Goal: Transaction & Acquisition: Purchase product/service

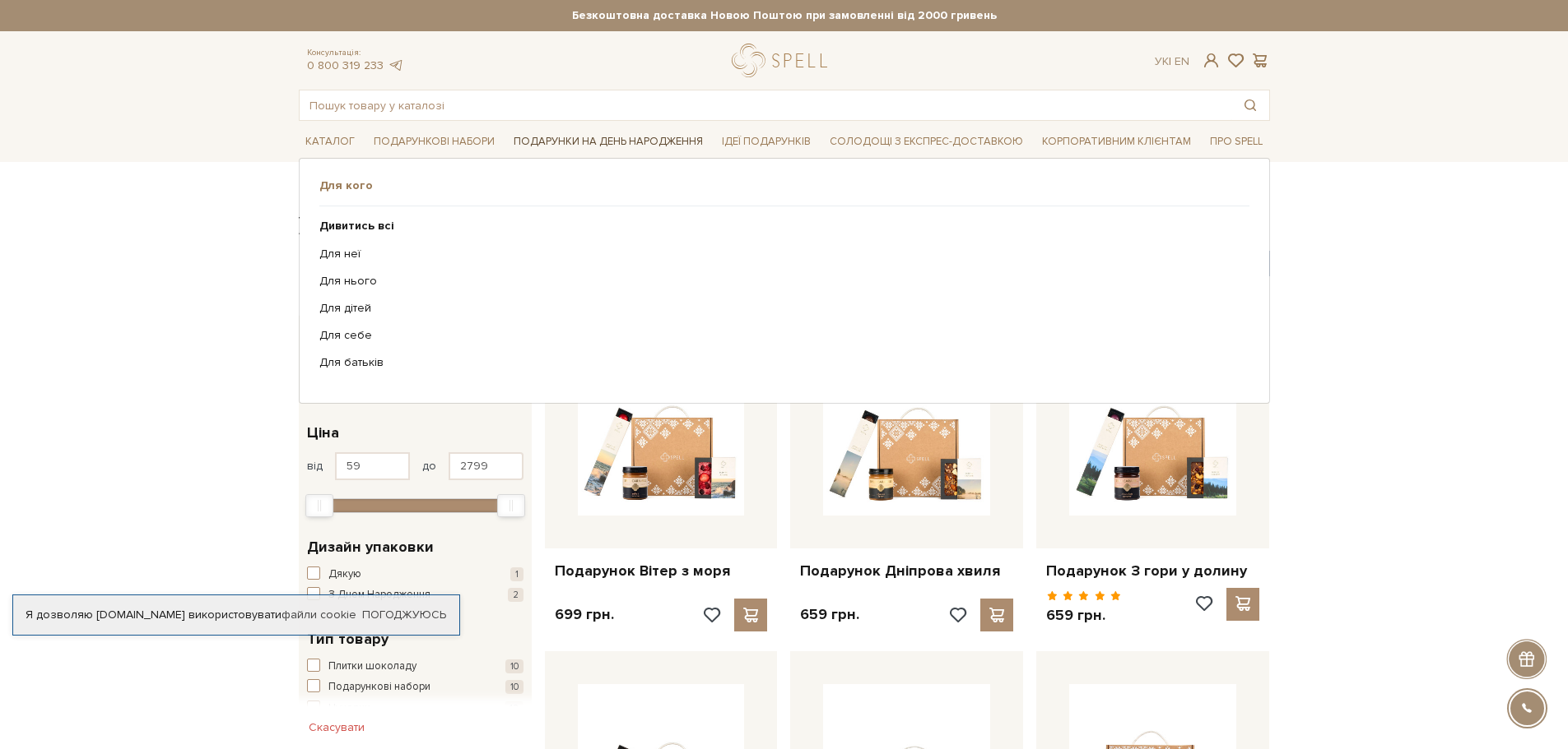
click at [616, 139] on link "Подарунки на День народження" at bounding box center [608, 141] width 202 height 25
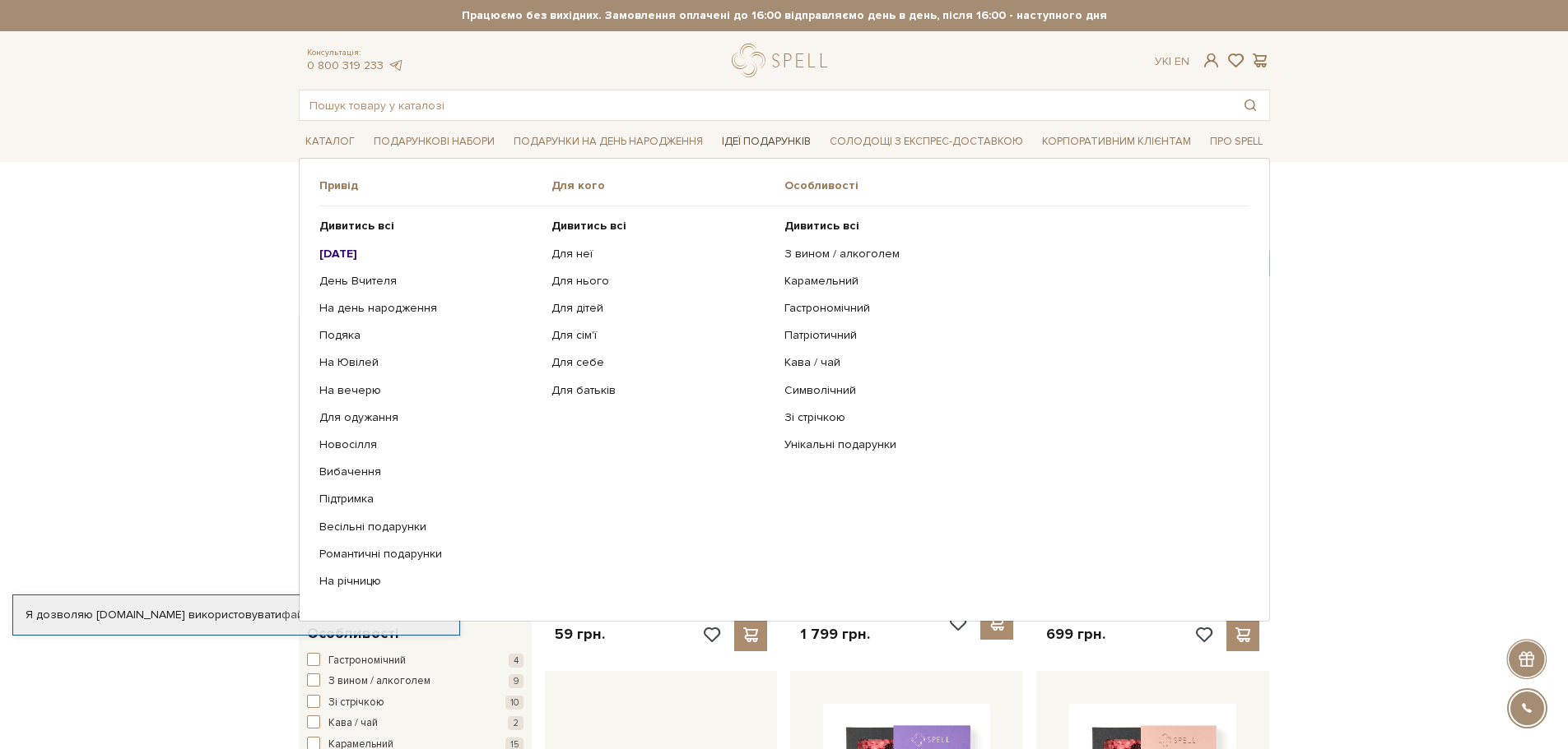
click at [770, 135] on link "Ідеї подарунків" at bounding box center [765, 141] width 102 height 25
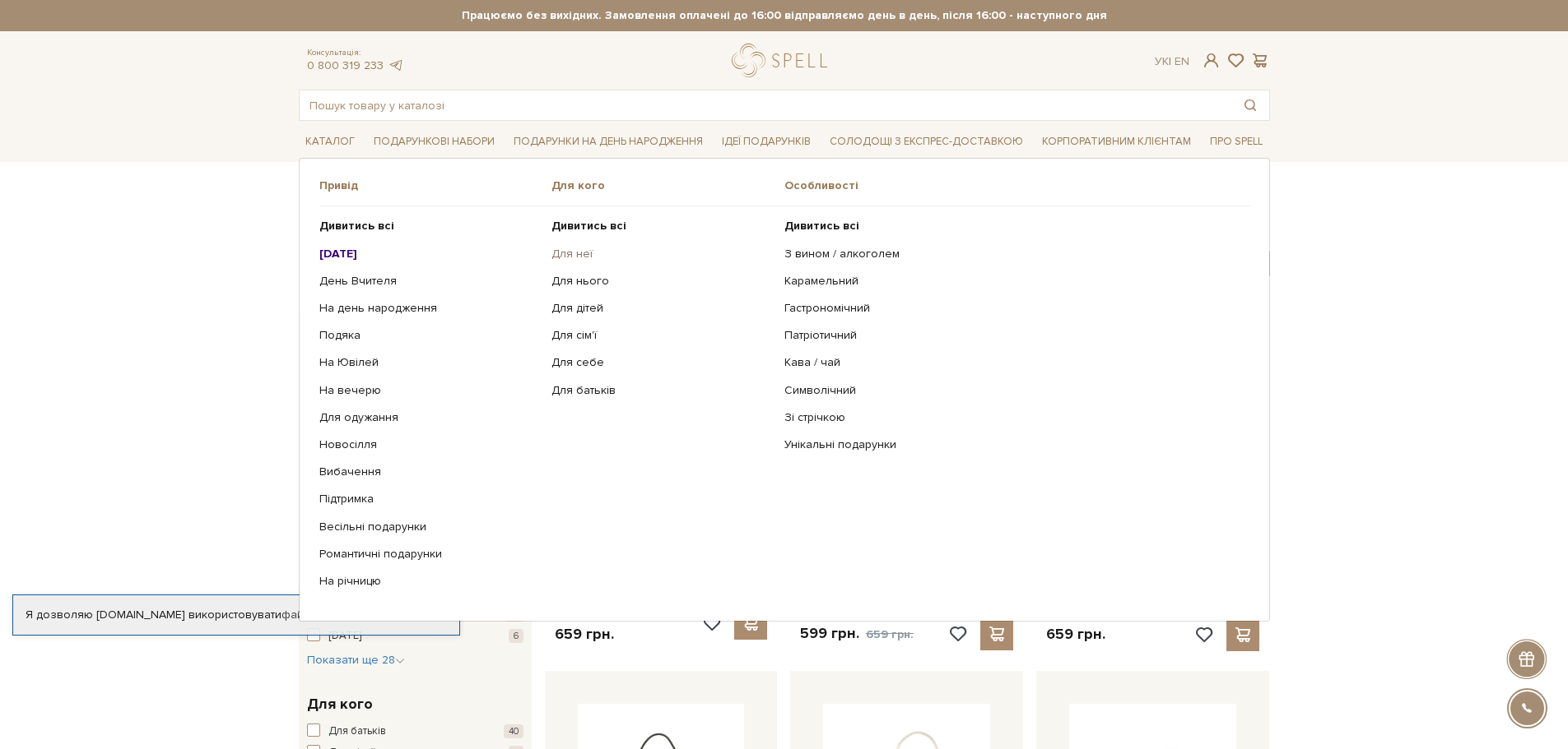
click at [562, 249] on link "Для неї" at bounding box center [662, 254] width 221 height 15
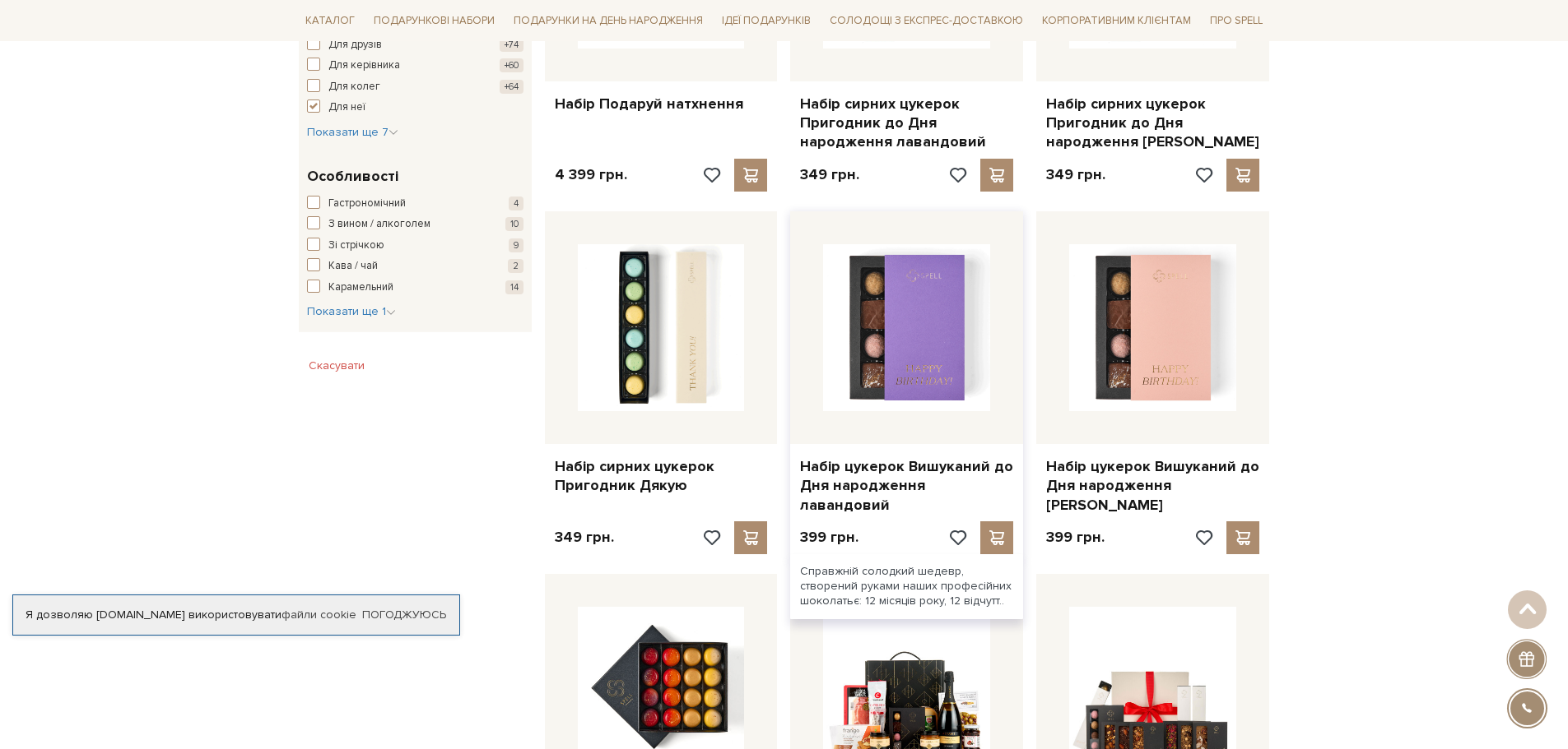
scroll to position [1151, 0]
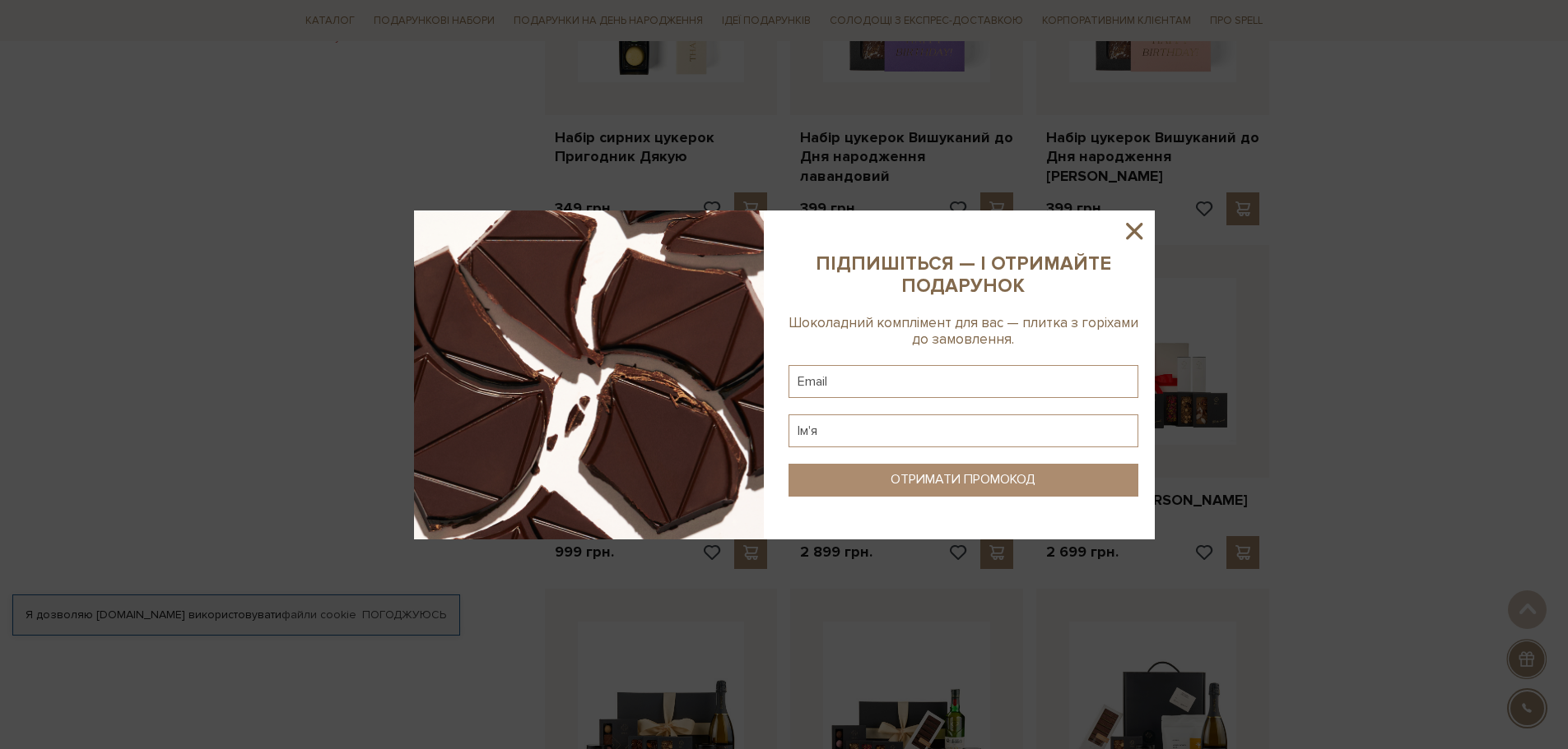
click at [1138, 222] on icon at bounding box center [1133, 231] width 28 height 28
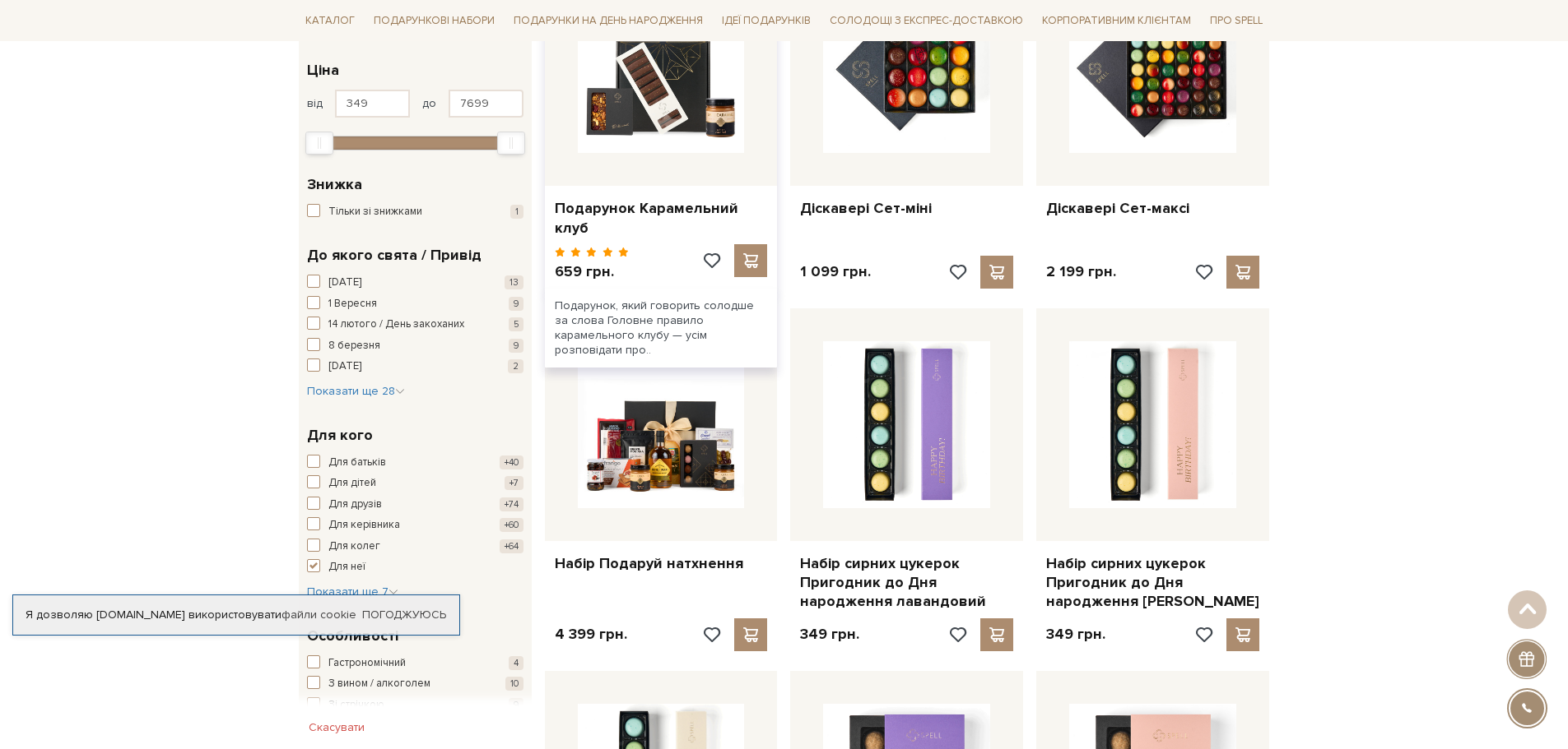
scroll to position [247, 0]
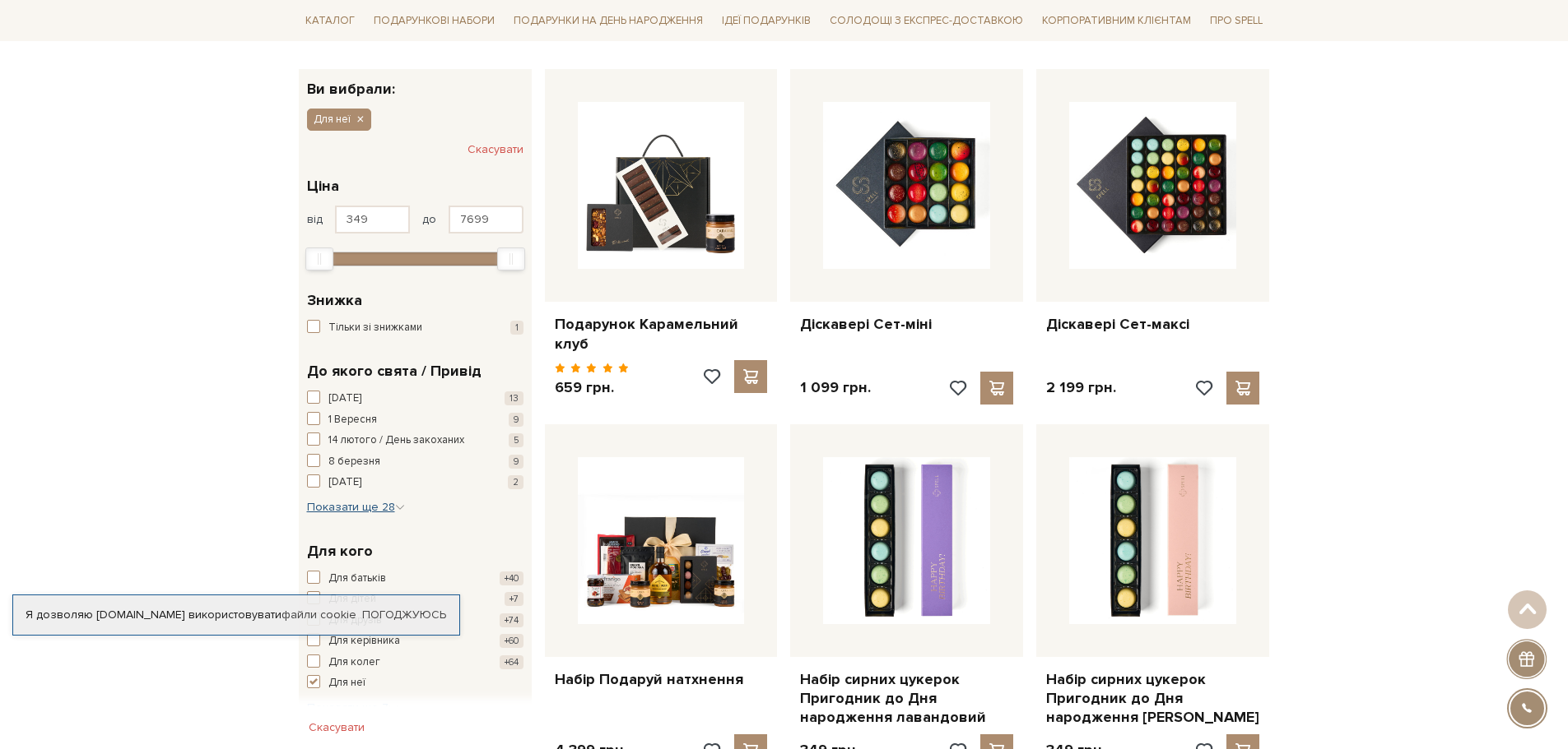
click at [358, 502] on span "Показати ще 28" at bounding box center [355, 507] width 98 height 14
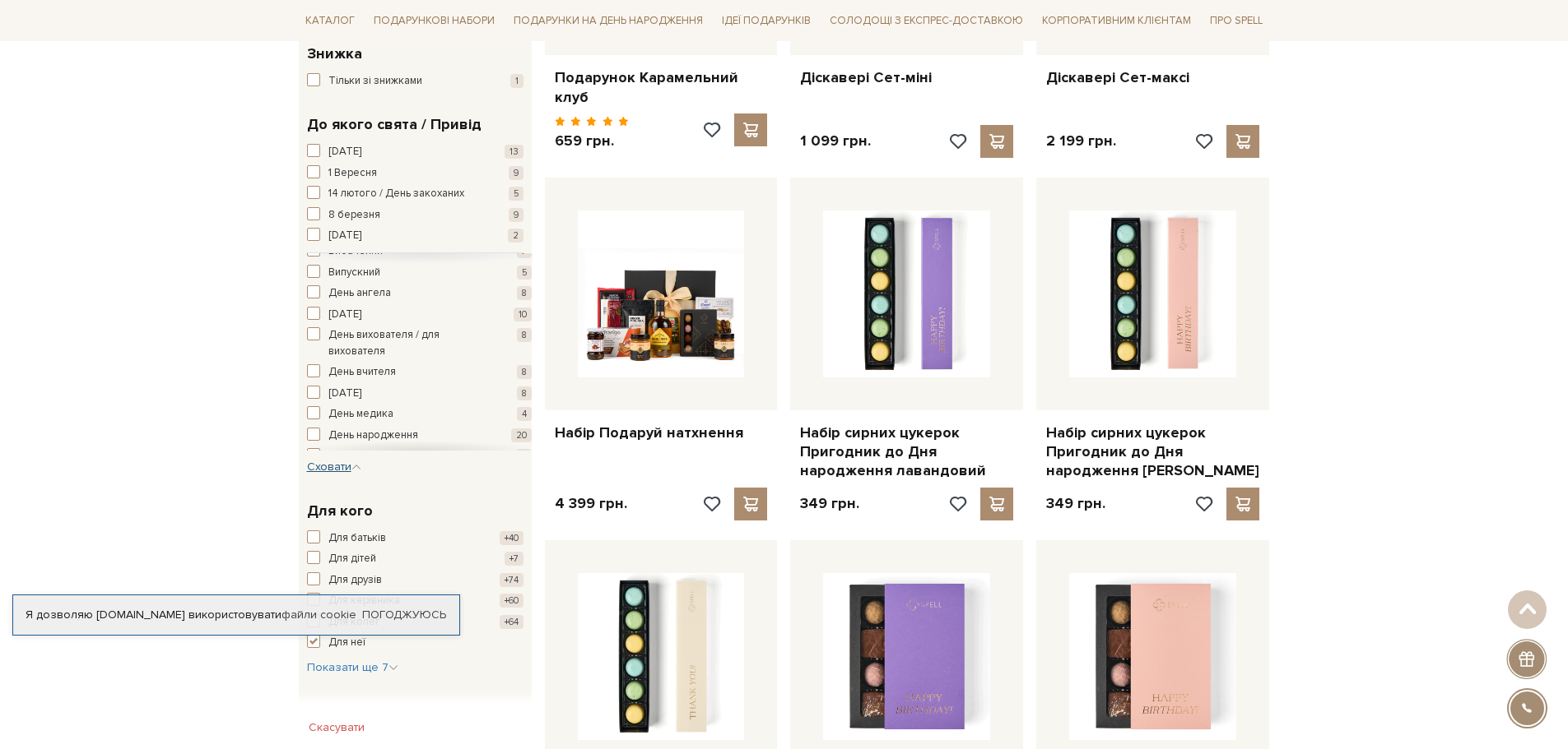
scroll to position [0, 0]
click at [365, 325] on span "День ангела" at bounding box center [360, 332] width 62 height 17
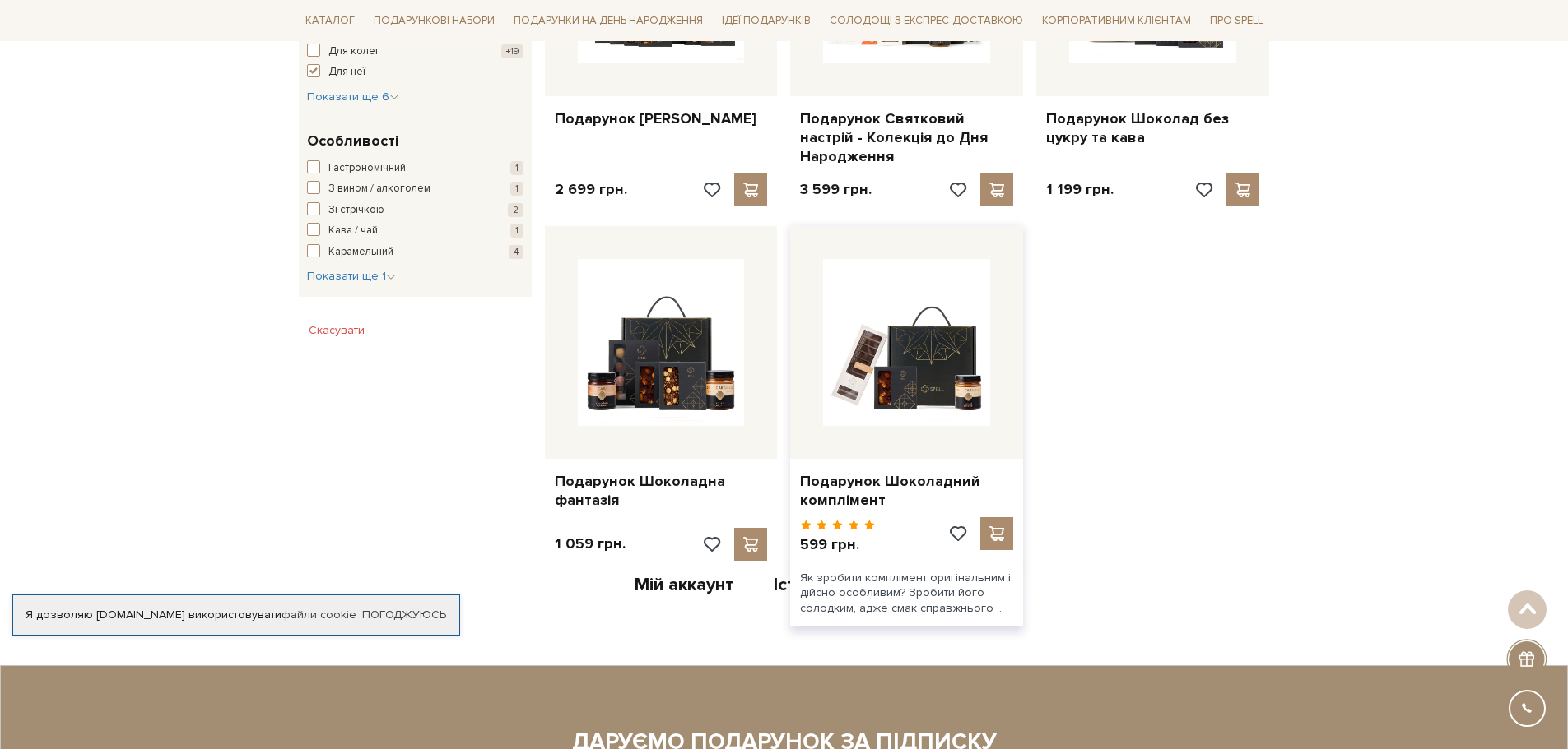
scroll to position [822, 0]
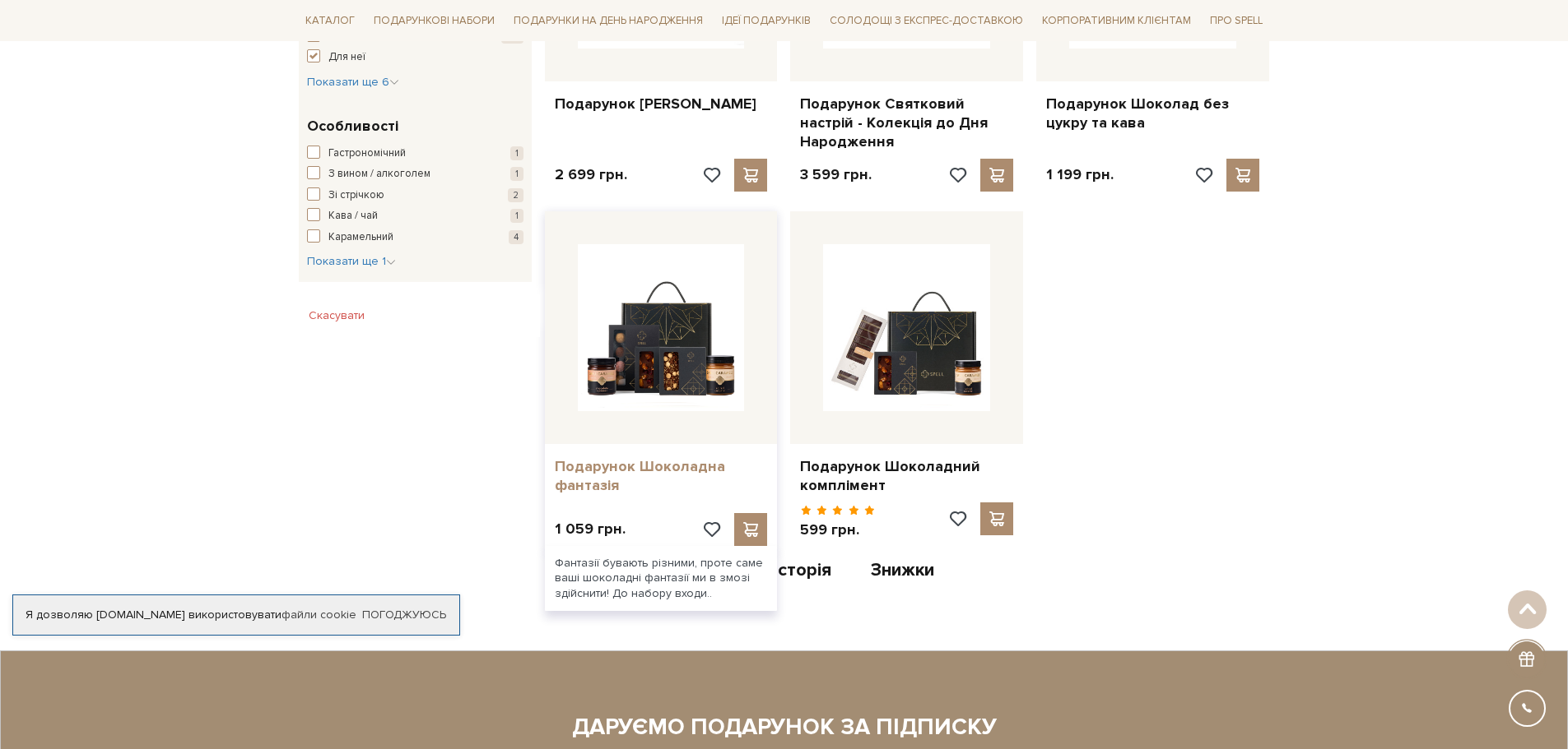
click at [617, 457] on link "Подарунок Шоколадна фантазія" at bounding box center [661, 476] width 213 height 39
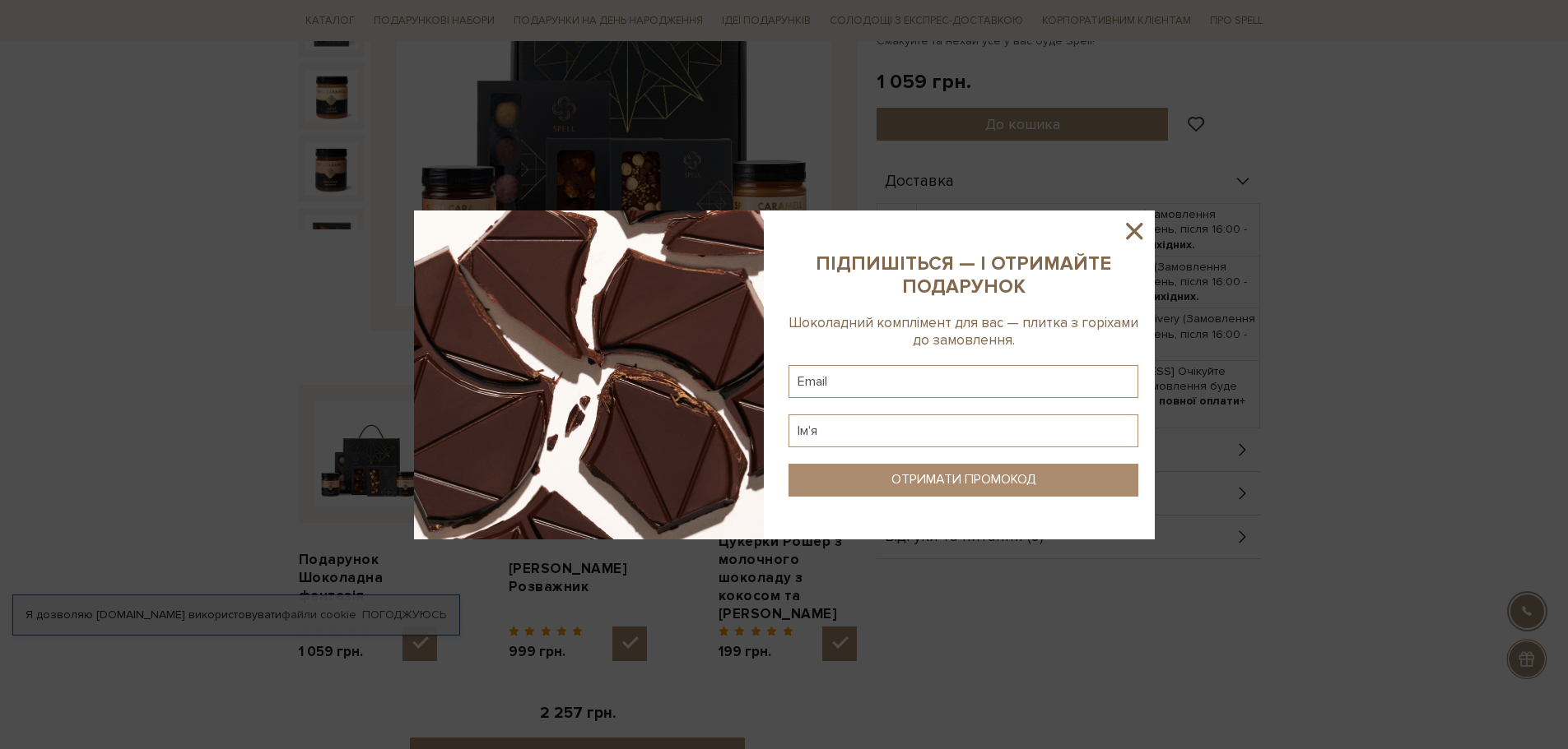
scroll to position [412, 0]
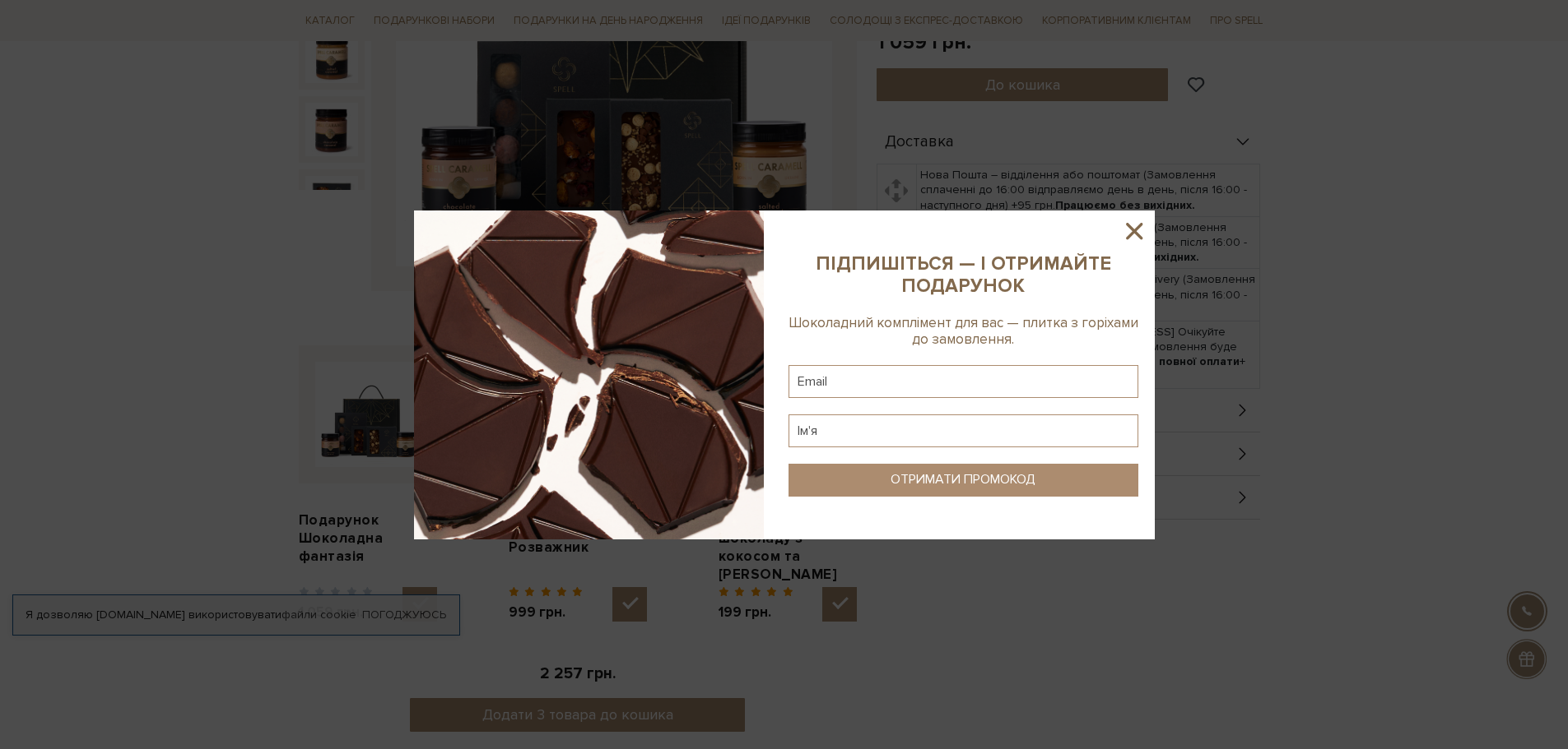
click at [136, 327] on div at bounding box center [784, 374] width 1568 height 749
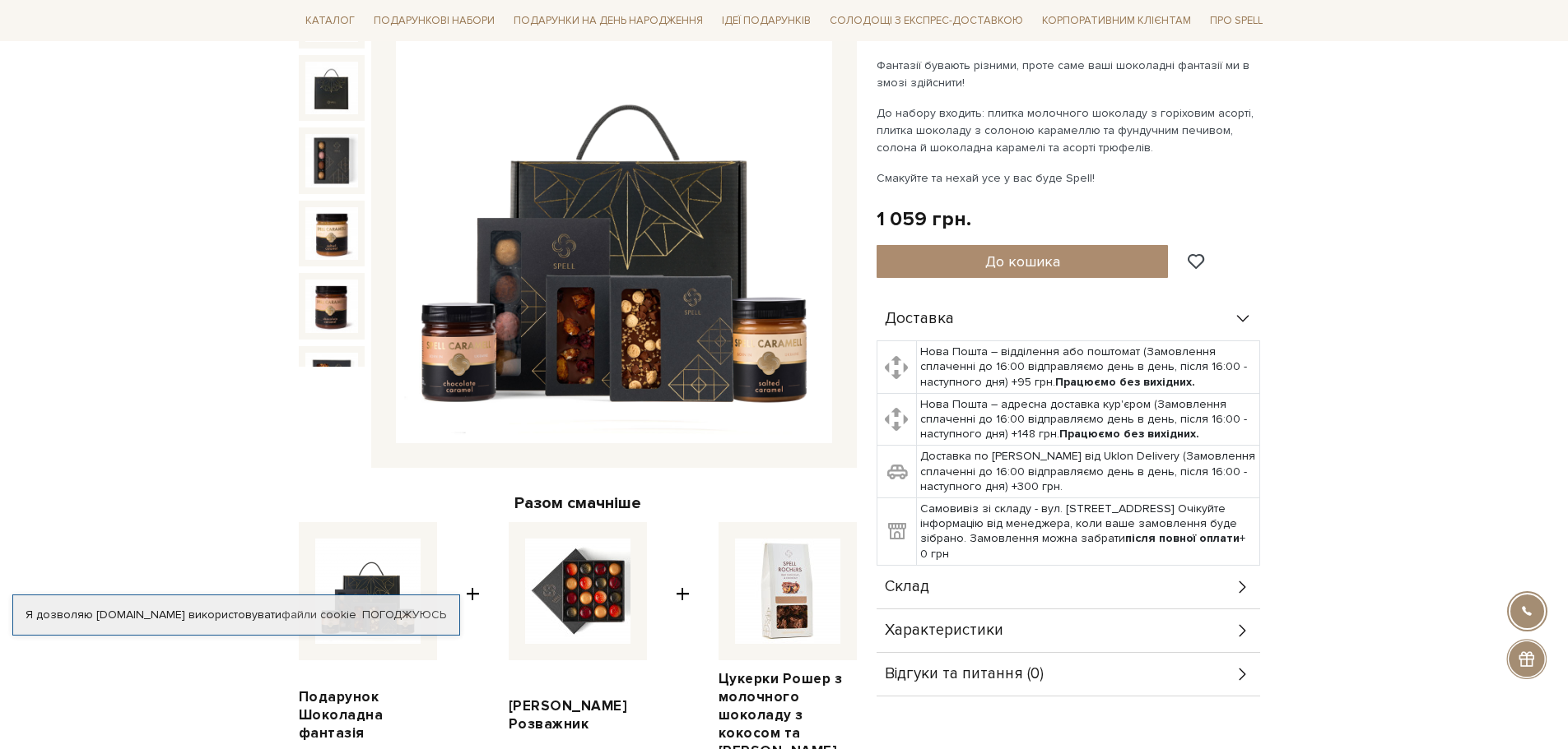
scroll to position [0, 0]
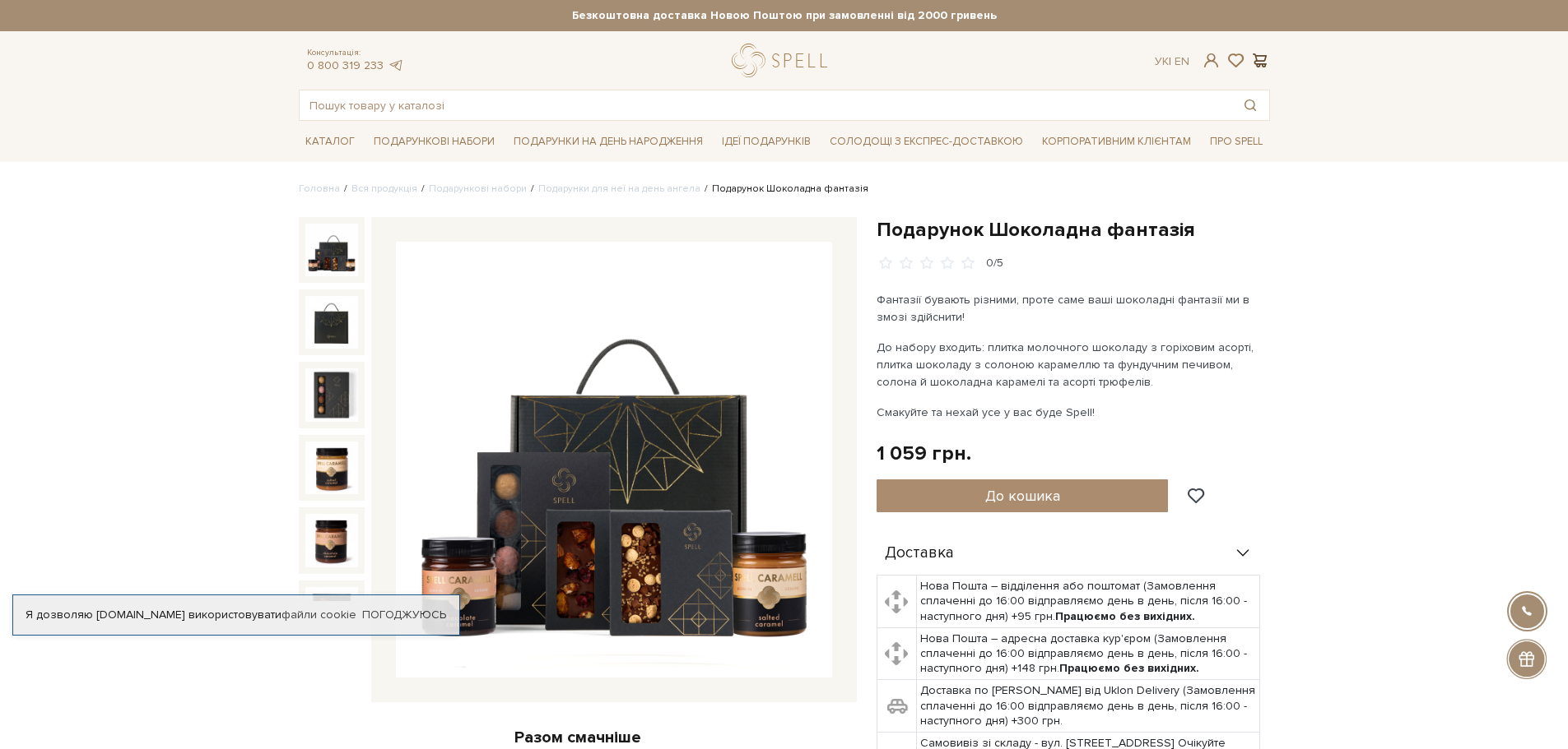
click at [1256, 61] on span at bounding box center [1259, 61] width 19 height 18
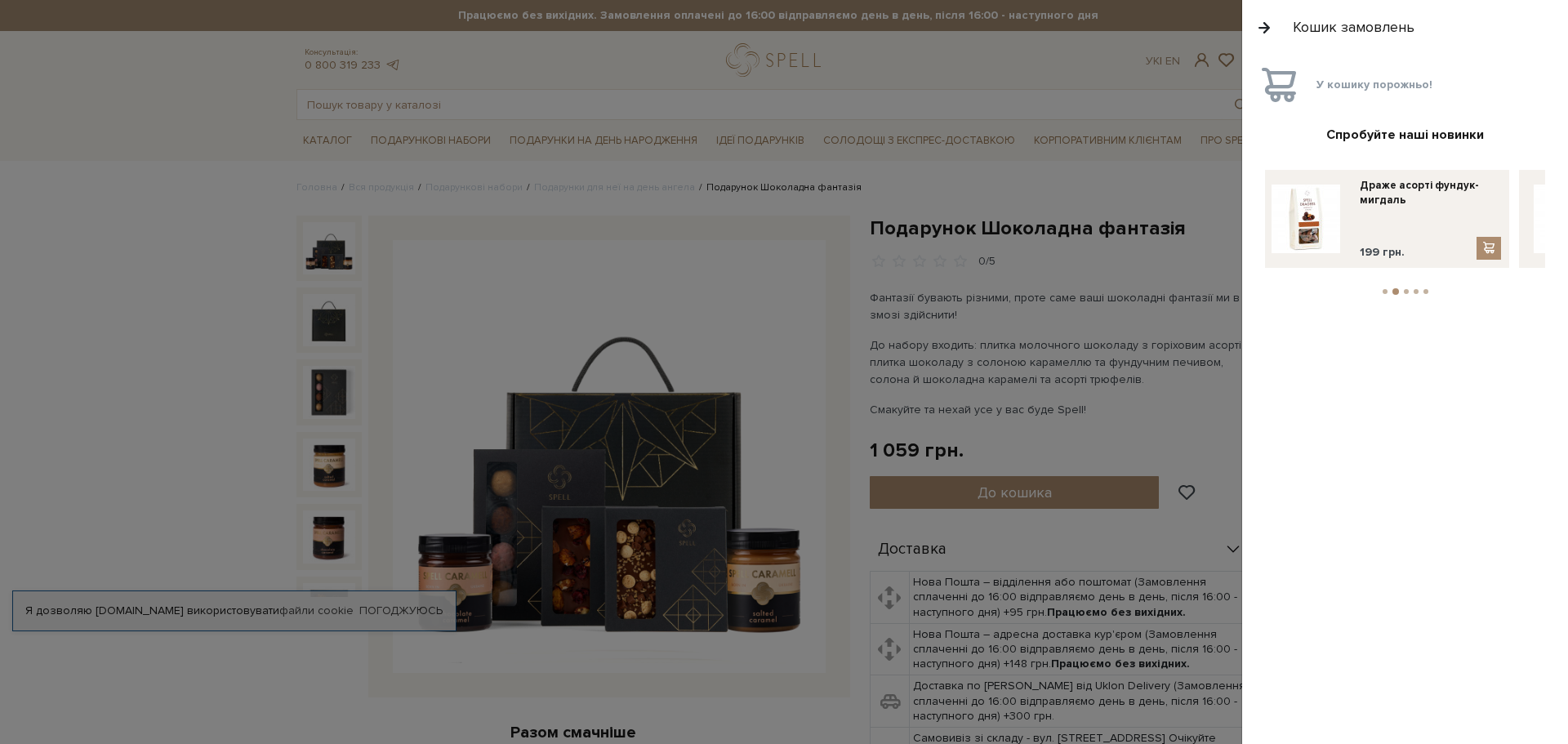
drag, startPoint x: 1442, startPoint y: 197, endPoint x: 1230, endPoint y: 231, distance: 214.7
drag, startPoint x: 1415, startPoint y: 214, endPoint x: 1214, endPoint y: 257, distance: 205.5
drag, startPoint x: 1395, startPoint y: 219, endPoint x: 1231, endPoint y: 250, distance: 166.9
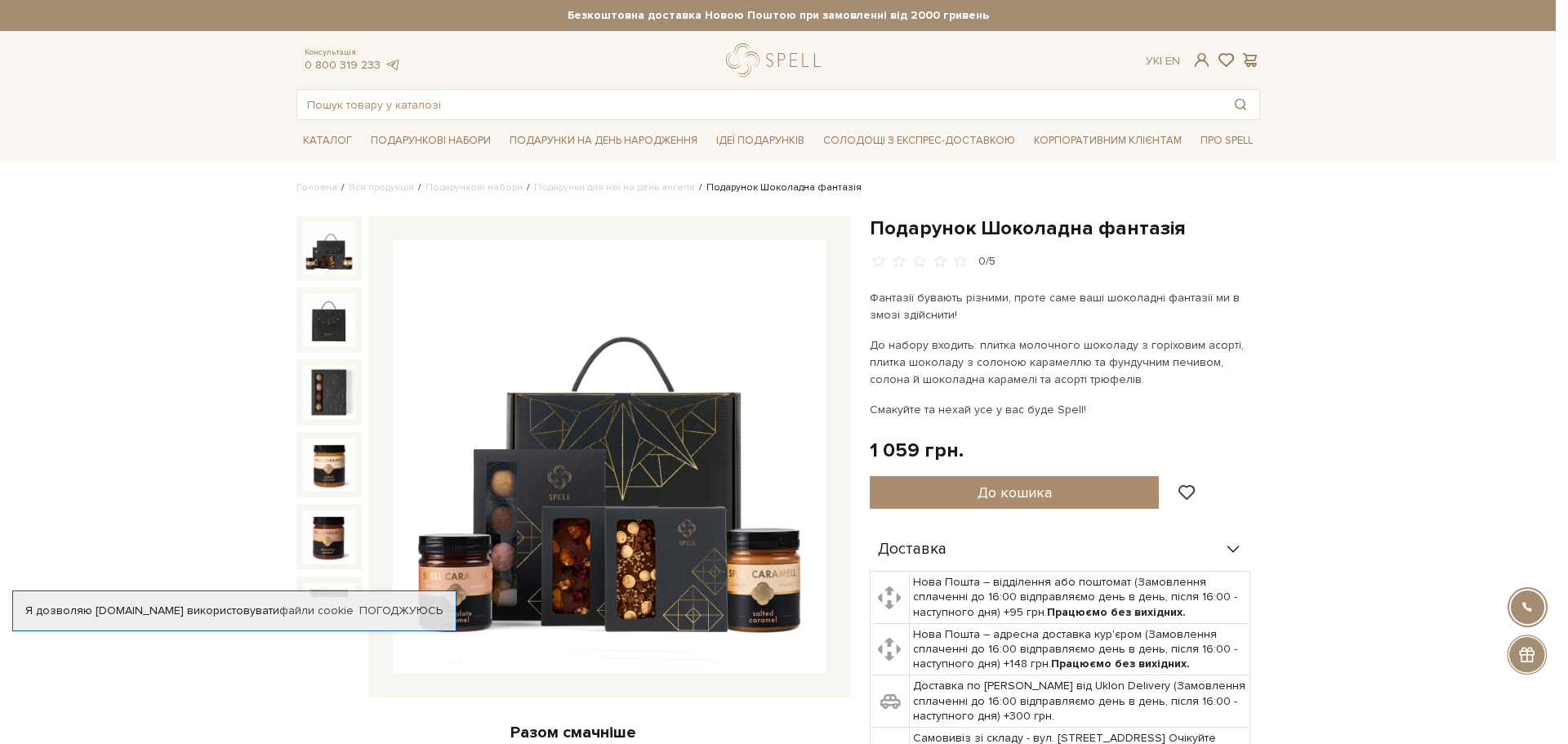
click at [883, 61] on div at bounding box center [784, 372] width 1568 height 744
